Goal: Transaction & Acquisition: Purchase product/service

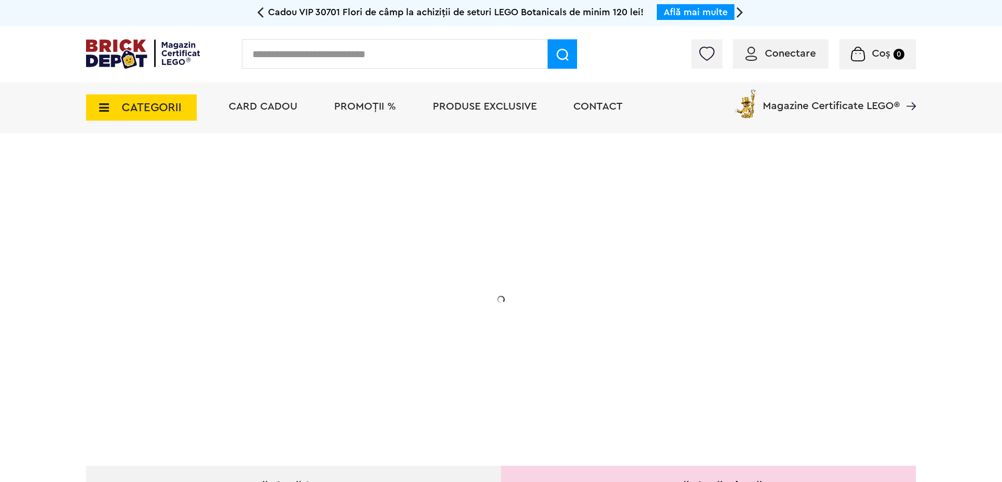
click at [367, 106] on span "PROMOȚII %" at bounding box center [365, 106] width 62 height 10
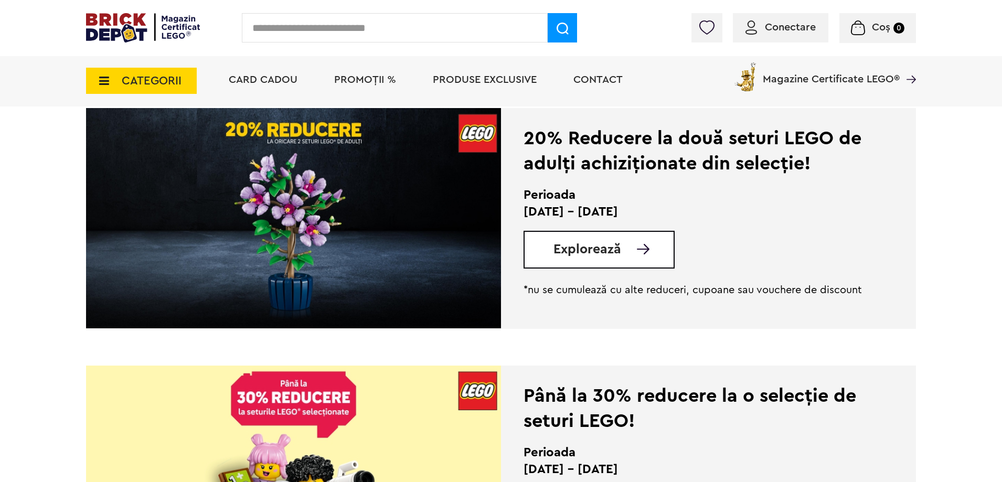
scroll to position [236, 0]
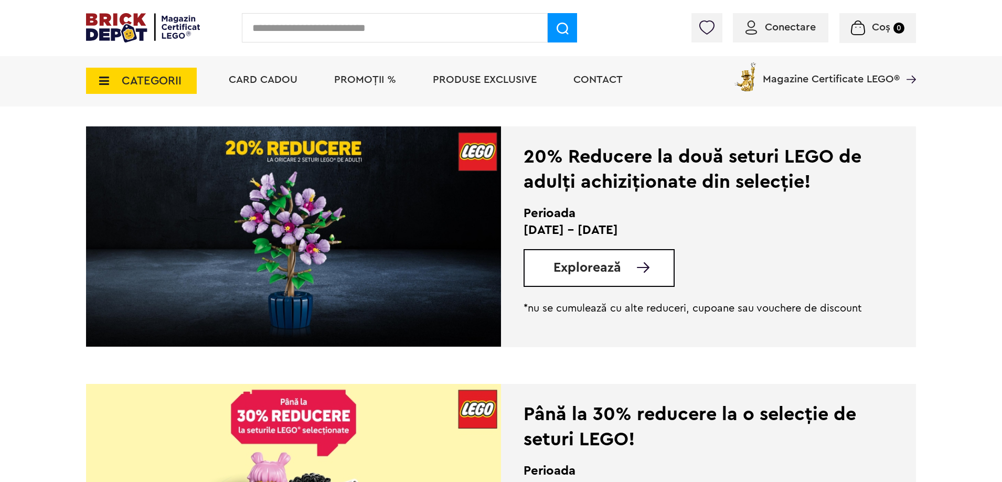
click at [611, 266] on span "Explorează" at bounding box center [588, 267] width 68 height 13
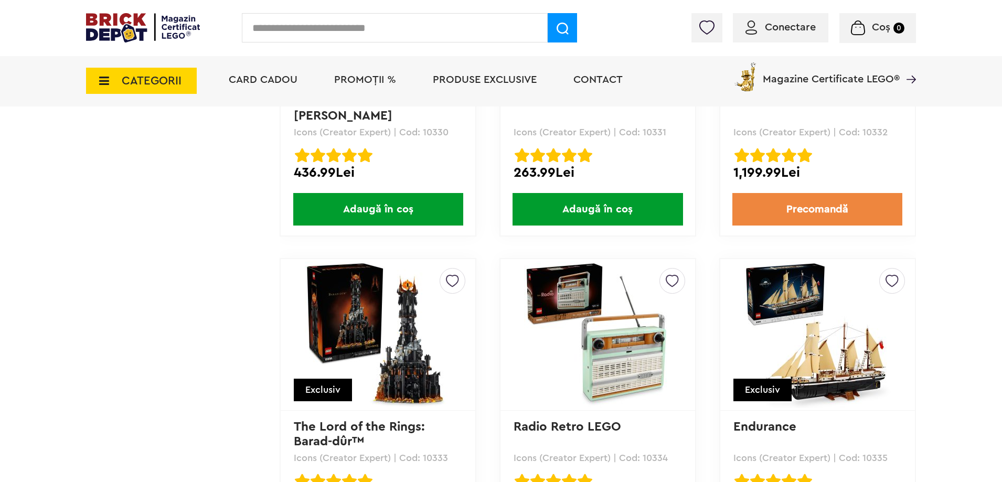
scroll to position [7524, 0]
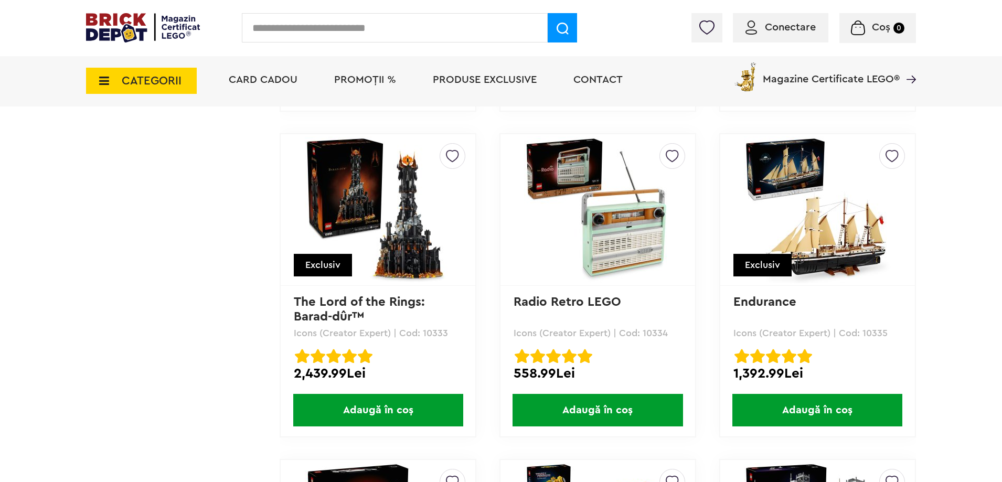
click at [101, 20] on img at bounding box center [143, 27] width 114 height 29
